Goal: Navigation & Orientation: Find specific page/section

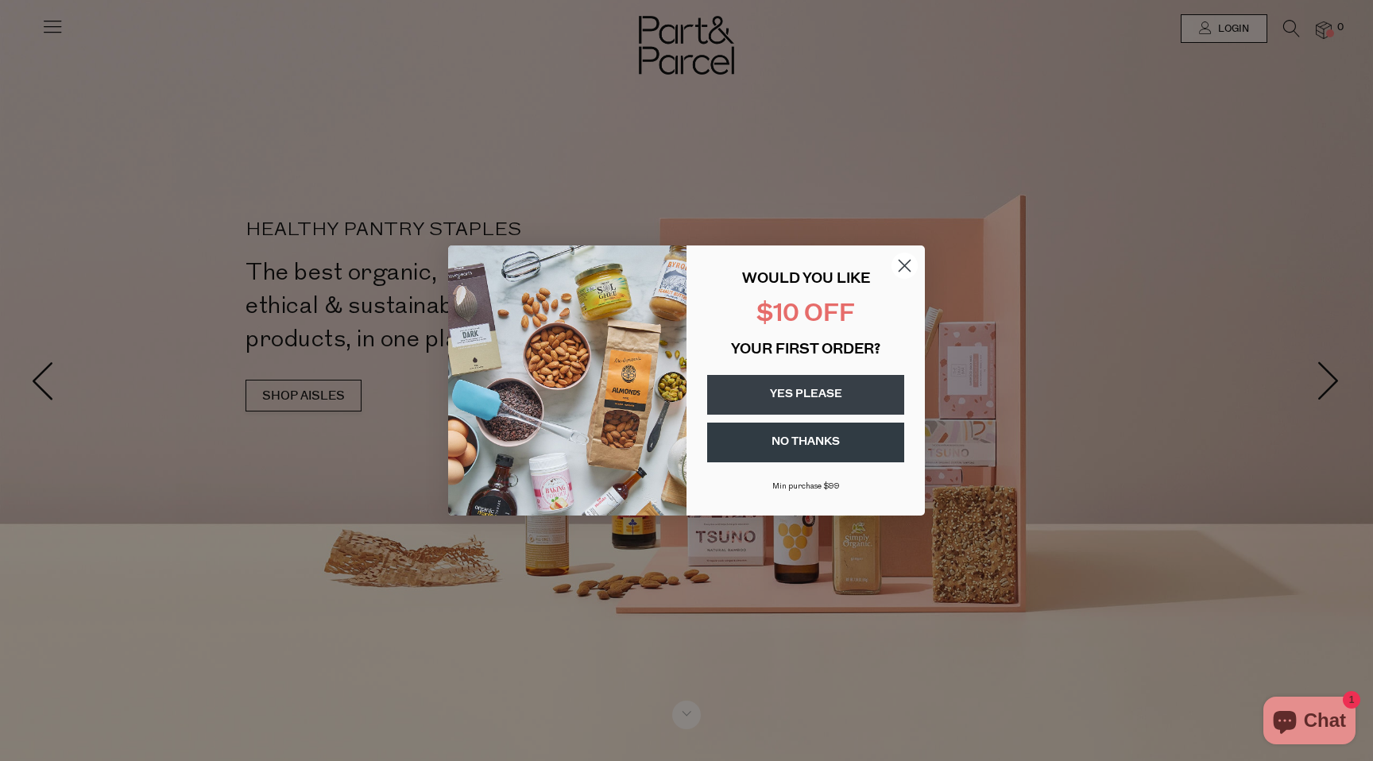
click at [909, 269] on circle "Close dialog" at bounding box center [905, 266] width 26 height 26
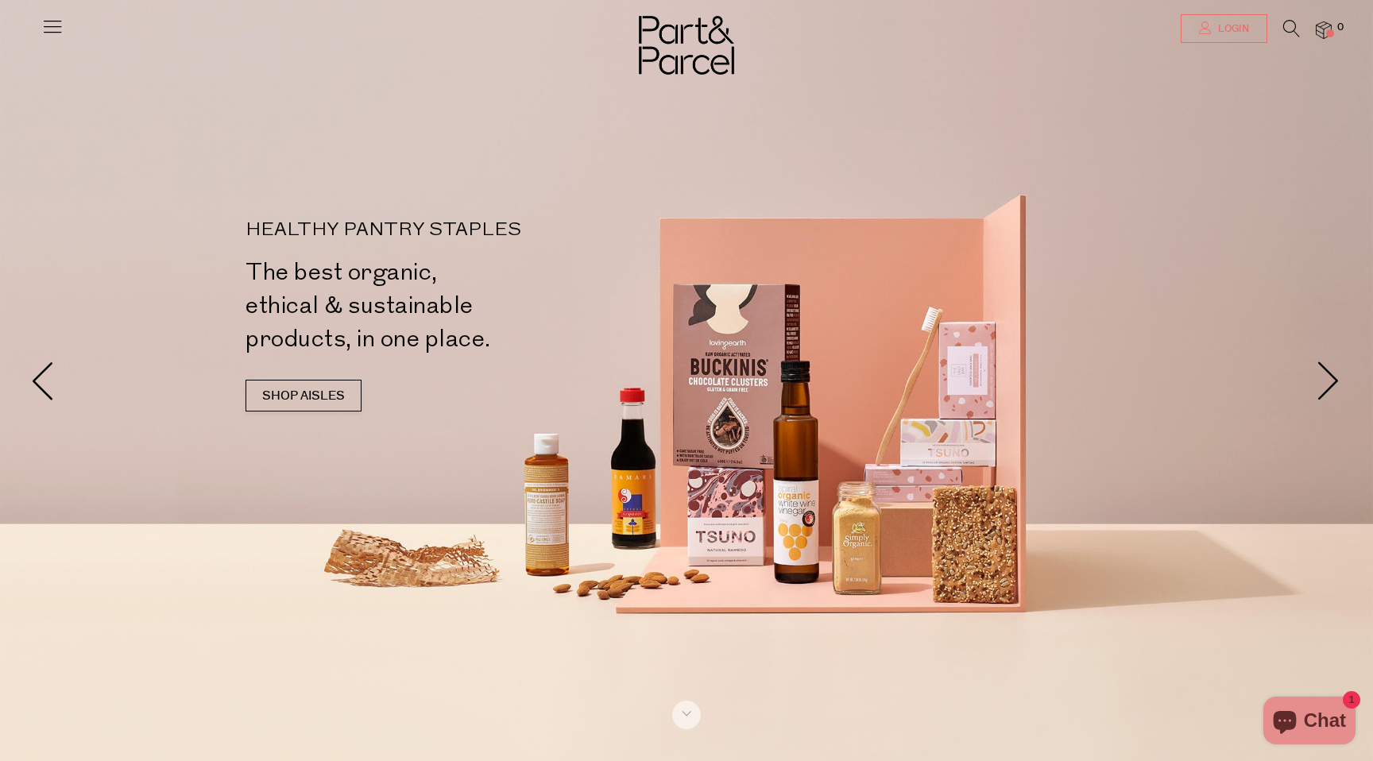
click at [1214, 37] on link "Login" at bounding box center [1224, 28] width 87 height 29
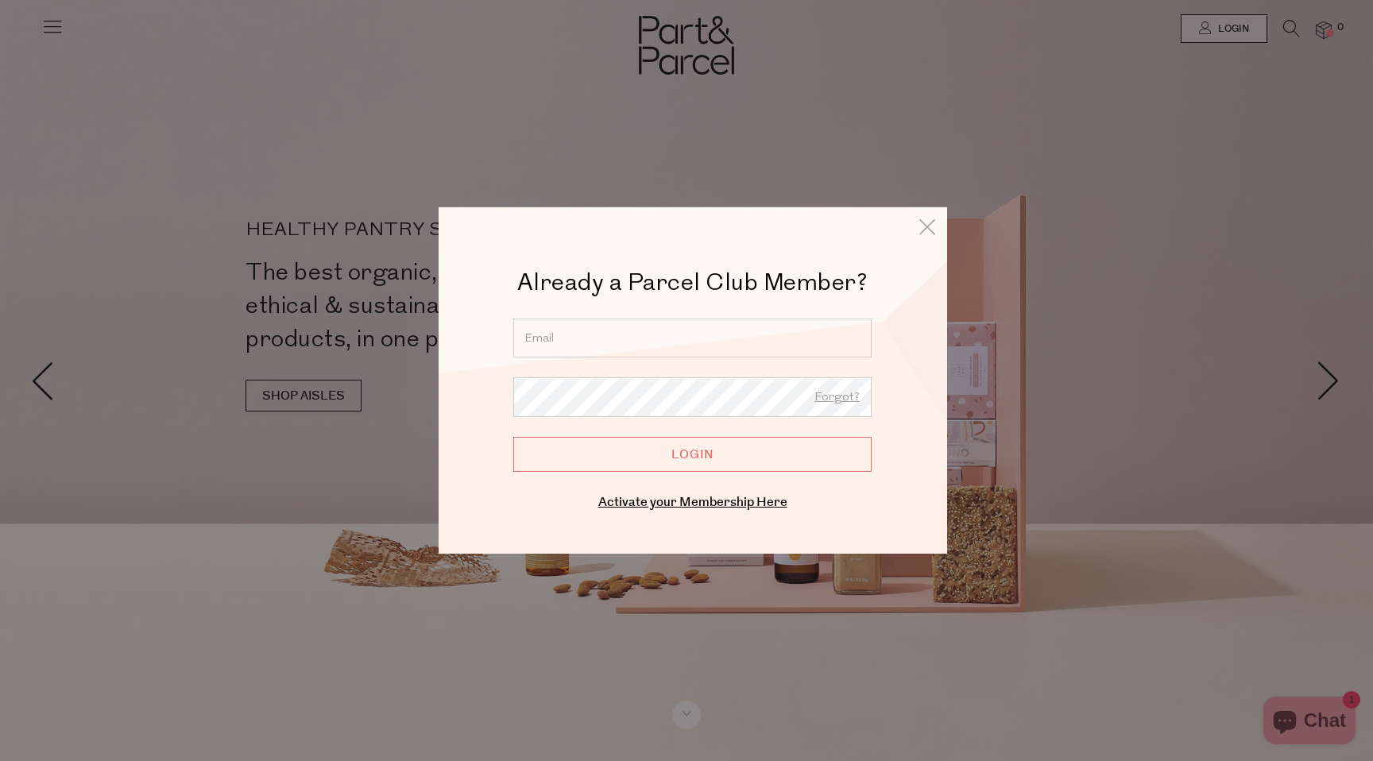
click at [710, 355] on input "email" at bounding box center [692, 338] width 358 height 39
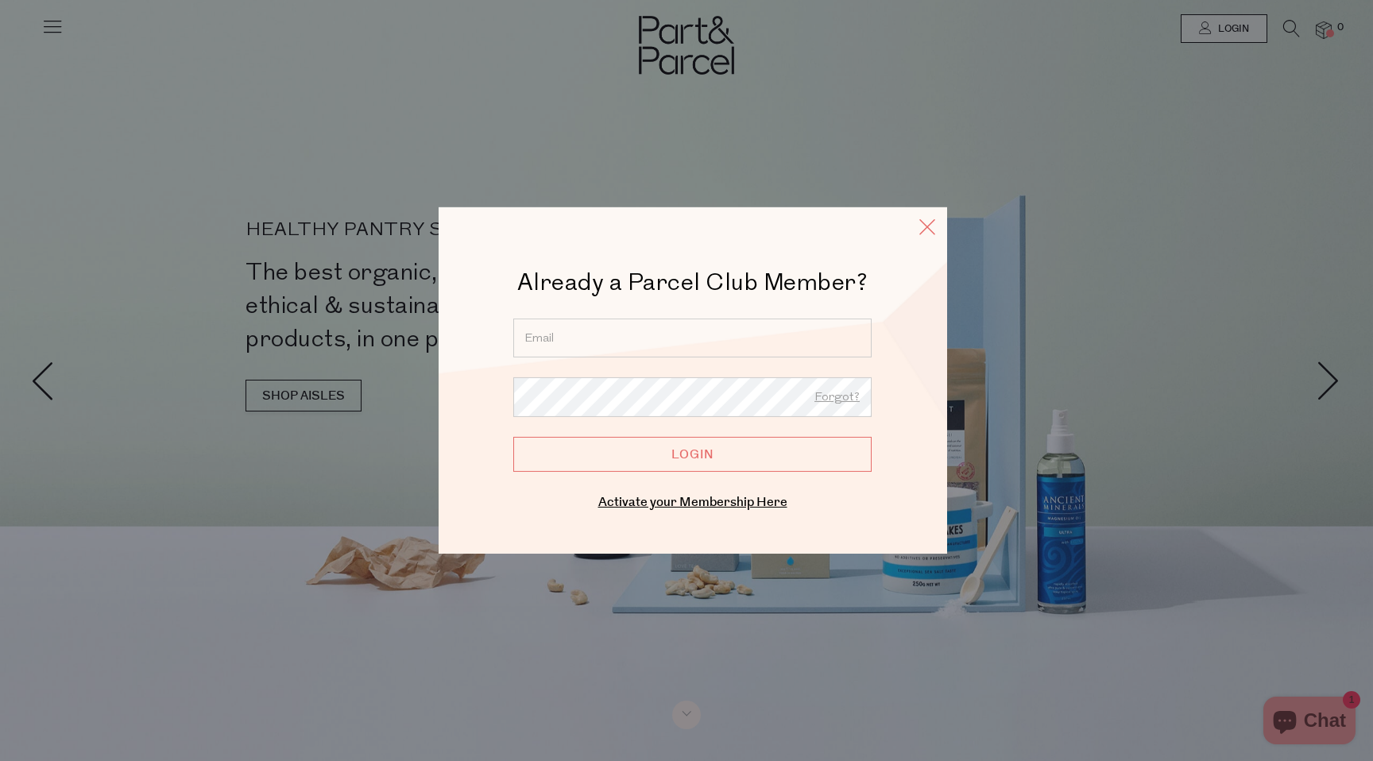
click at [932, 237] on icon at bounding box center [928, 226] width 24 height 23
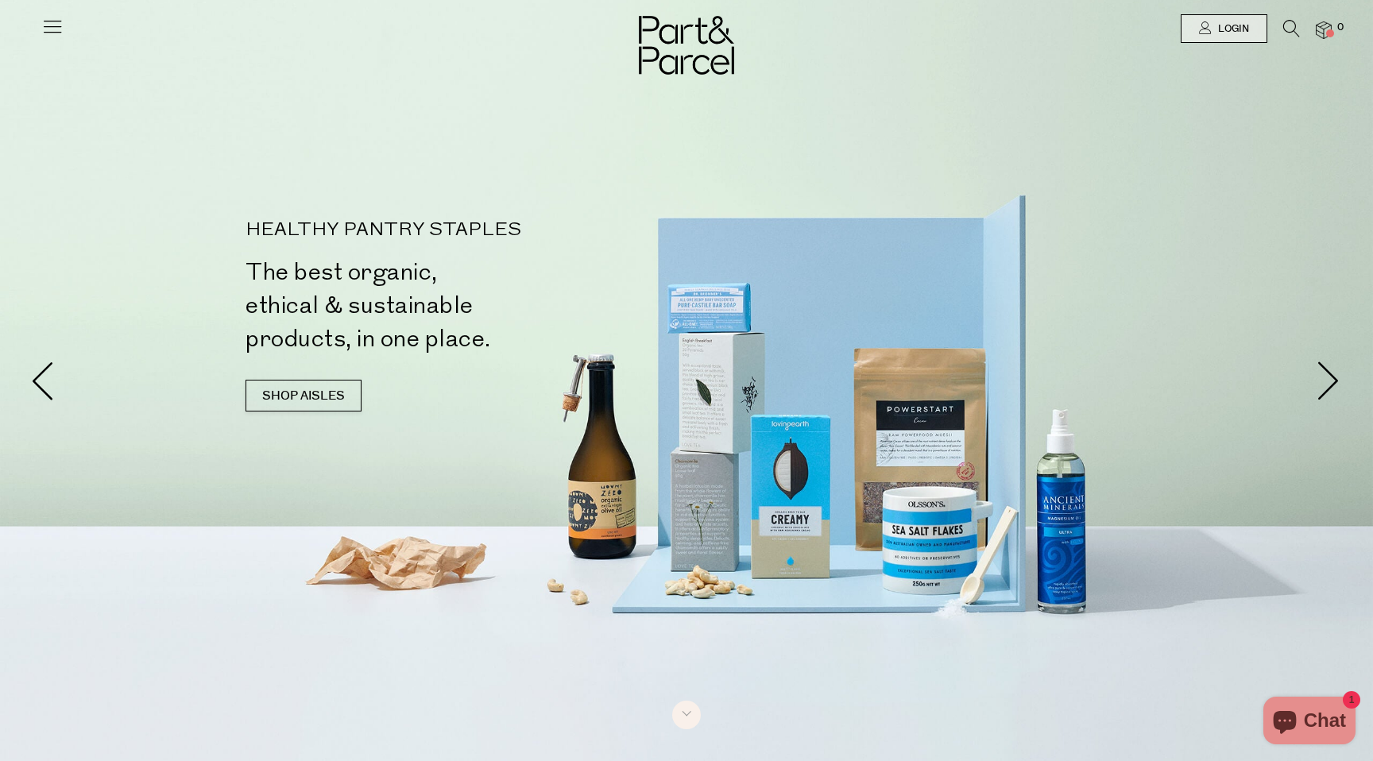
click at [678, 52] on img at bounding box center [686, 45] width 95 height 59
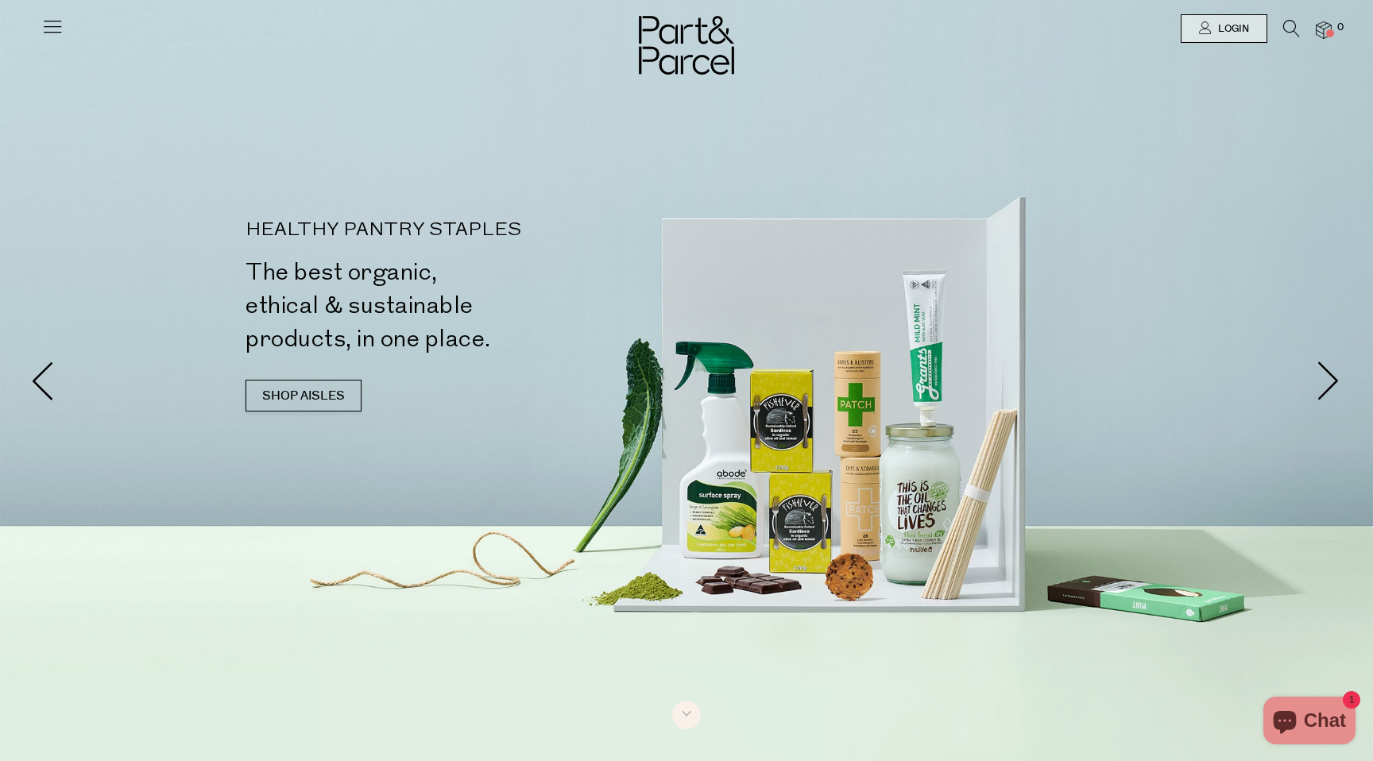
click at [57, 34] on icon at bounding box center [52, 26] width 22 height 22
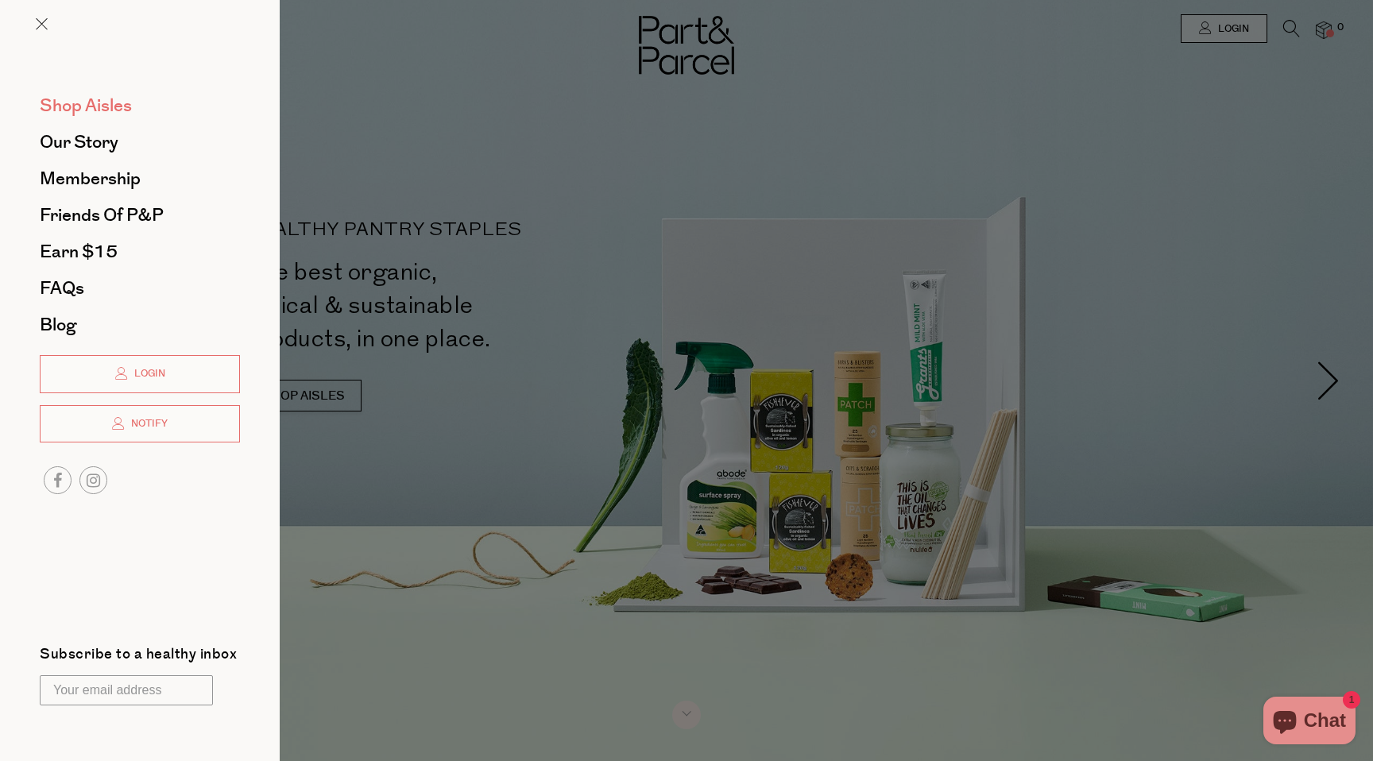
click at [75, 105] on span "Shop Aisles" at bounding box center [86, 105] width 92 height 25
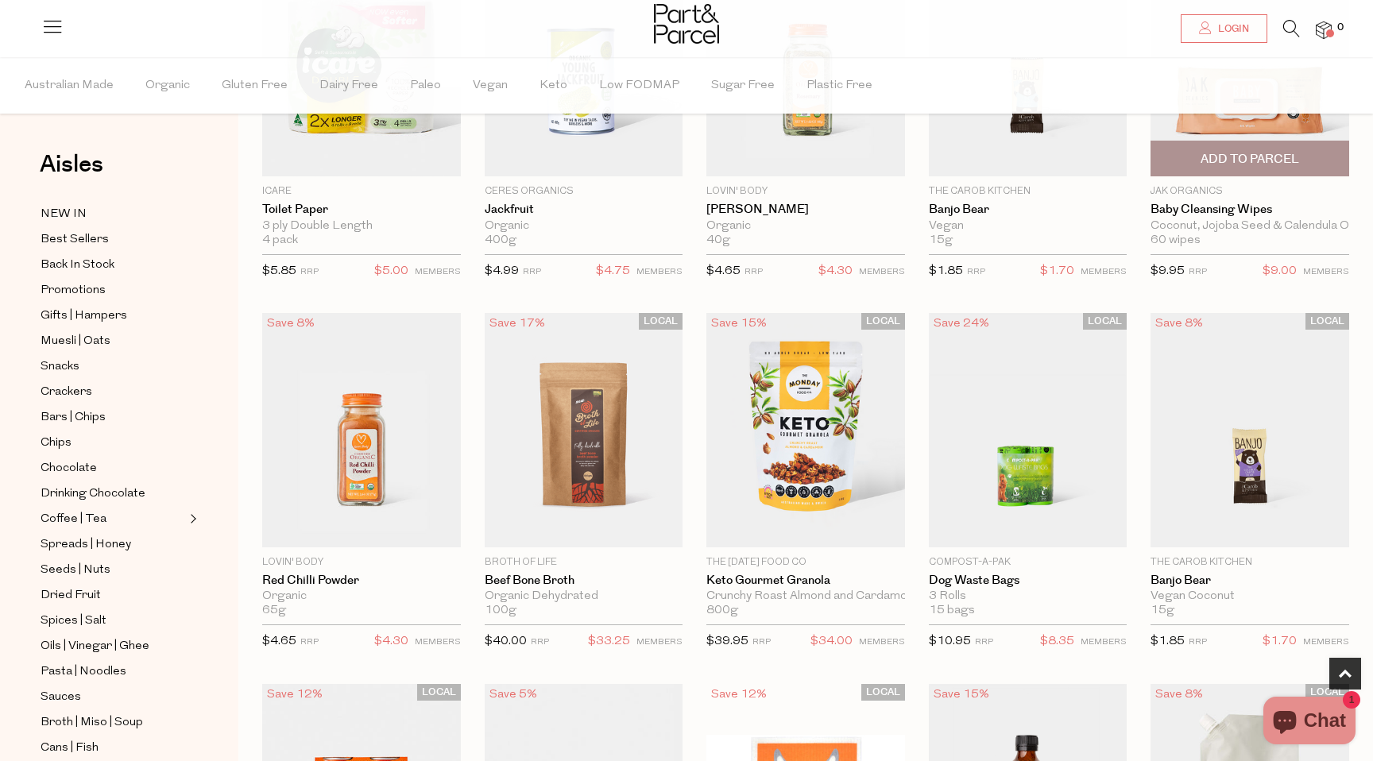
scroll to position [262, 0]
